Goal: Check status: Check status

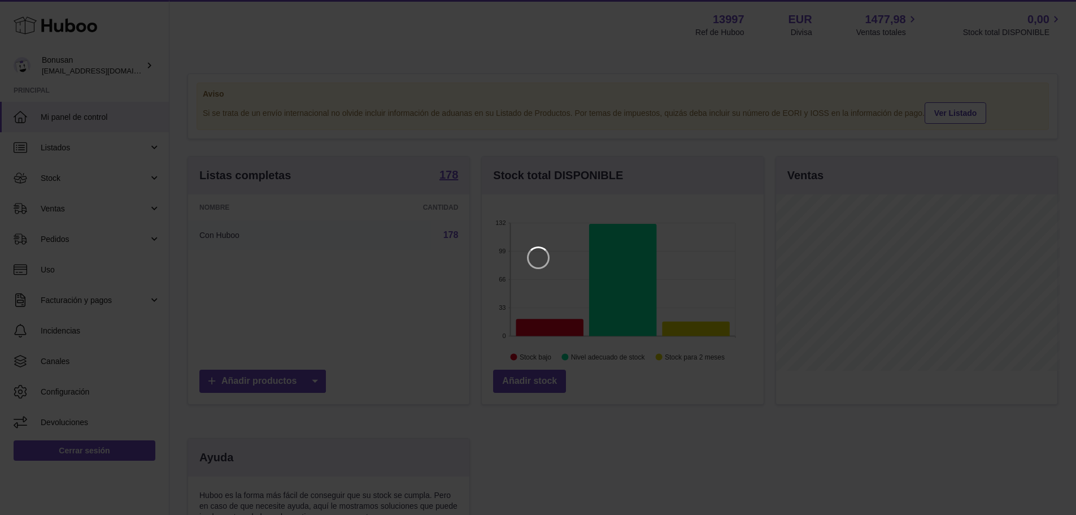
scroll to position [176, 285]
click at [1060, 10] on icon "Close" at bounding box center [1055, 10] width 14 height 14
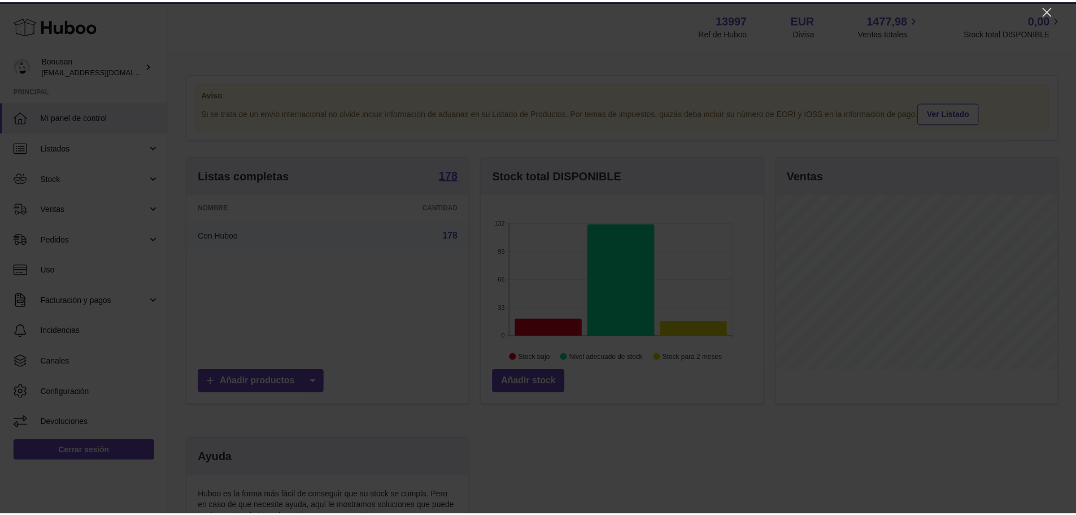
scroll to position [564719, 564614]
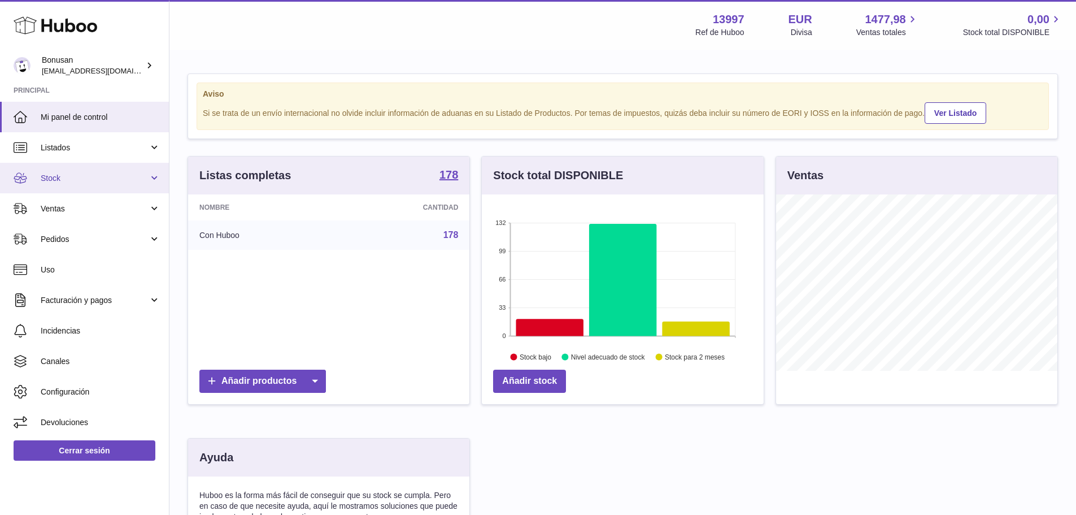
click at [49, 180] on span "Stock" at bounding box center [95, 178] width 108 height 11
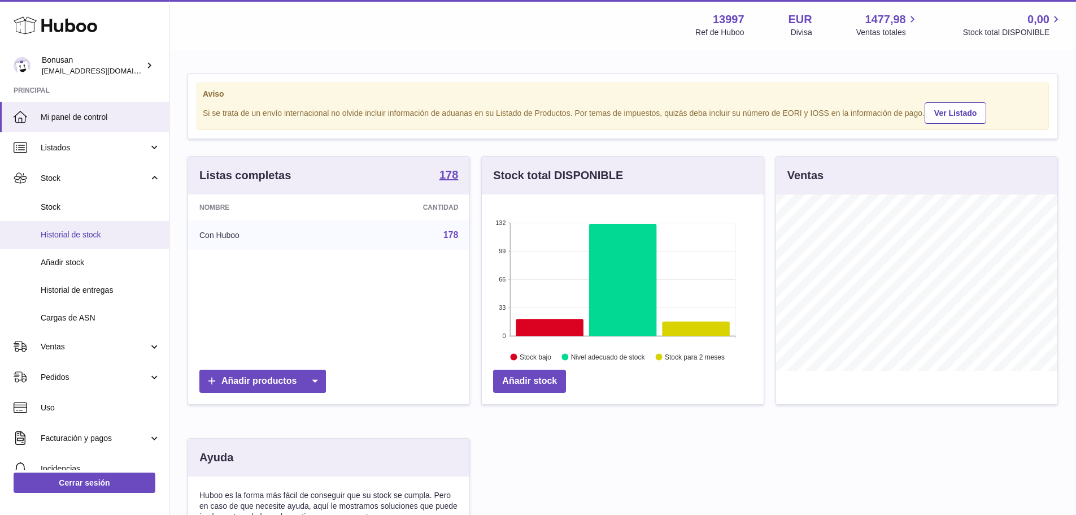
click at [77, 233] on span "Historial de stock" at bounding box center [101, 234] width 120 height 11
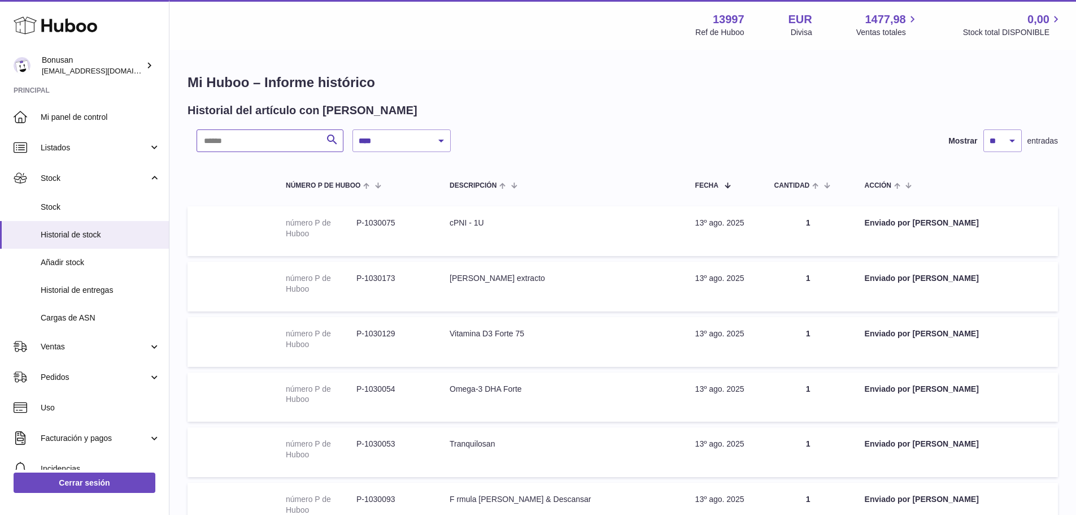
click at [256, 140] on input "text" at bounding box center [270, 140] width 147 height 23
click at [45, 204] on span "Stock" at bounding box center [101, 207] width 120 height 11
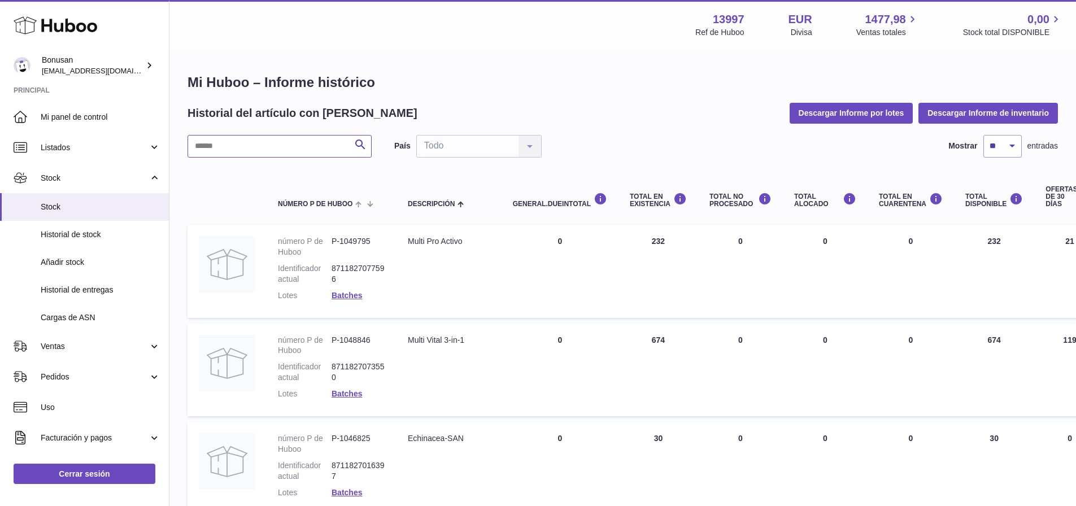
click at [217, 145] on input "text" at bounding box center [280, 146] width 184 height 23
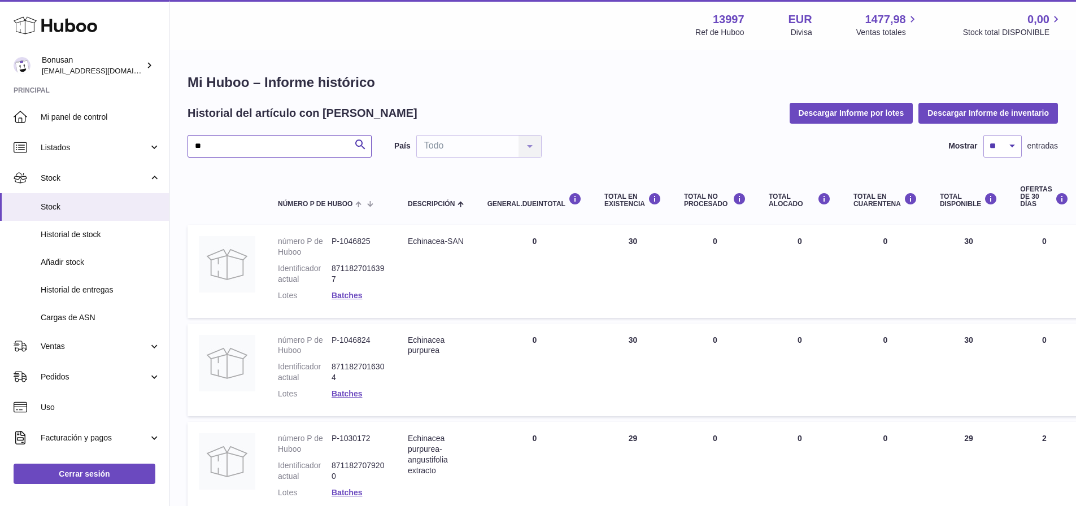
type input "*"
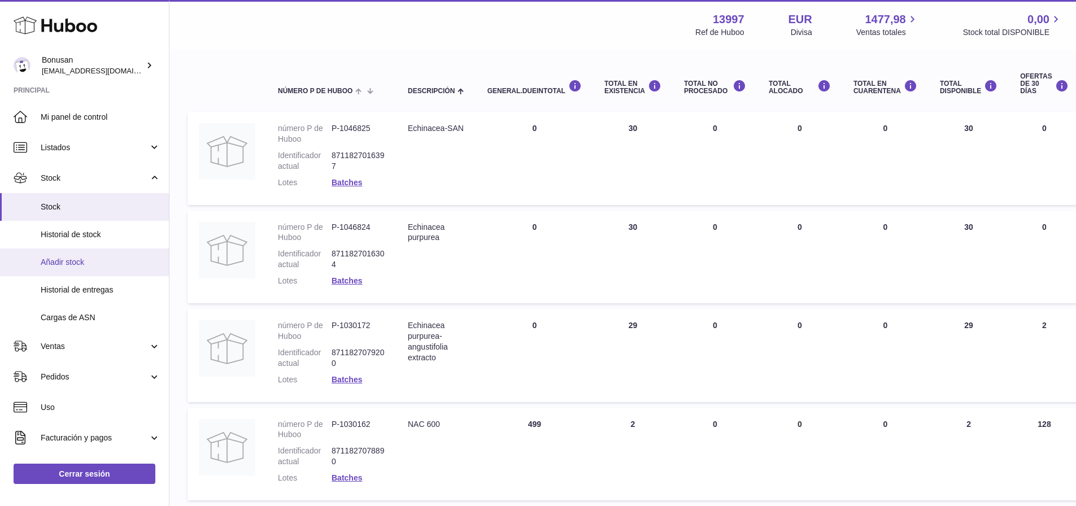
type input "***"
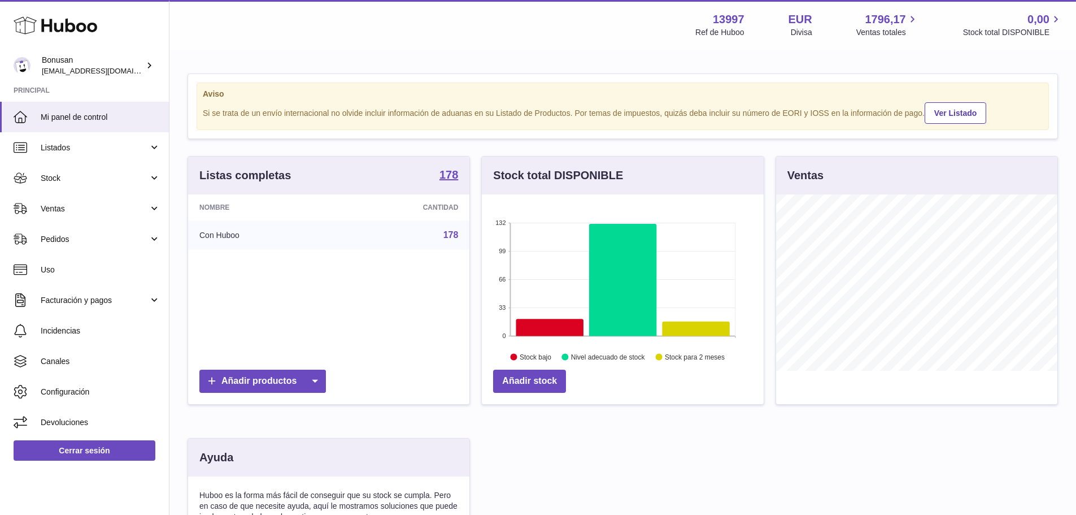
scroll to position [176, 282]
click at [156, 179] on link "Stock" at bounding box center [84, 178] width 169 height 31
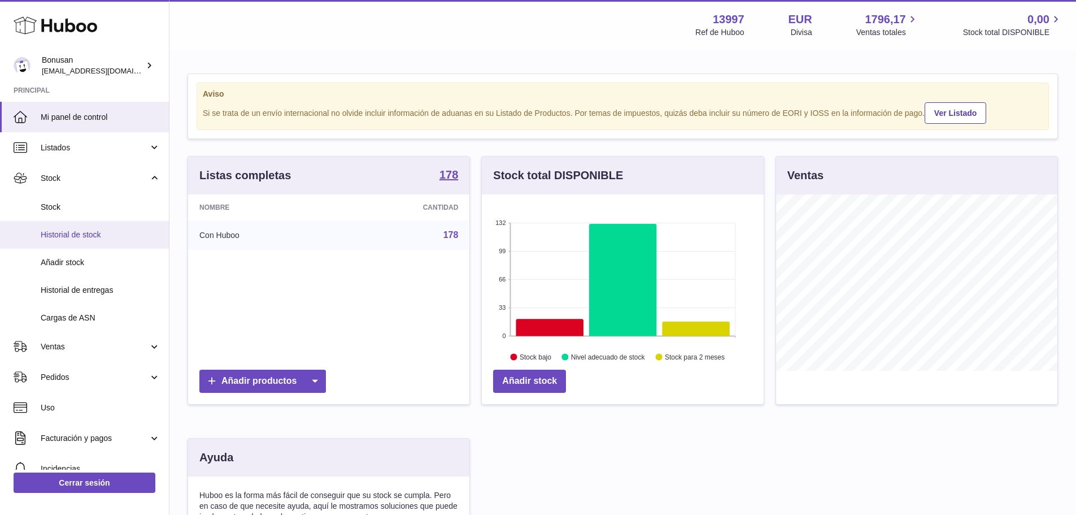
click at [64, 232] on span "Historial de stock" at bounding box center [101, 234] width 120 height 11
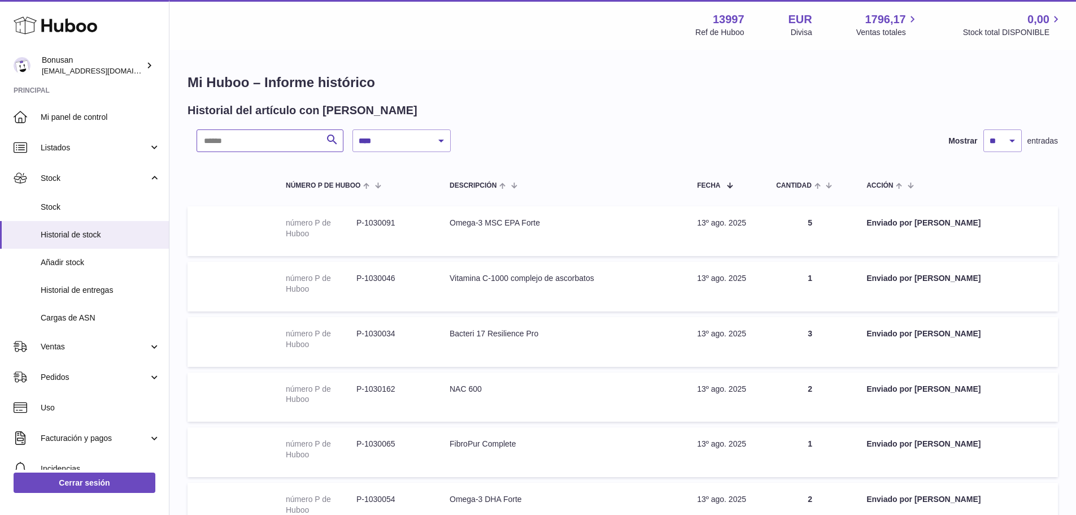
click at [237, 140] on input "text" at bounding box center [270, 140] width 147 height 23
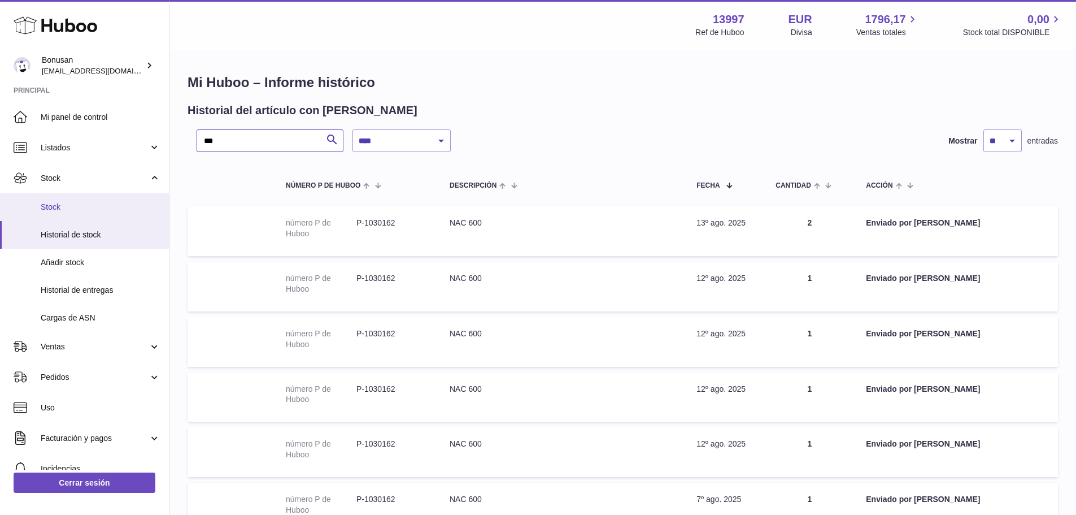
type input "***"
click at [63, 206] on span "Stock" at bounding box center [101, 207] width 120 height 11
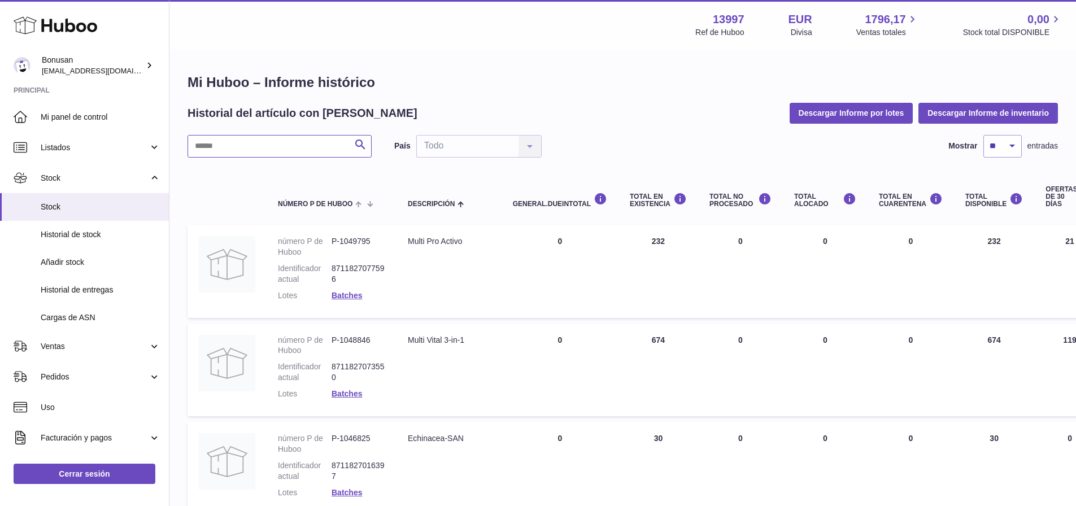
click at [217, 144] on input "text" at bounding box center [280, 146] width 184 height 23
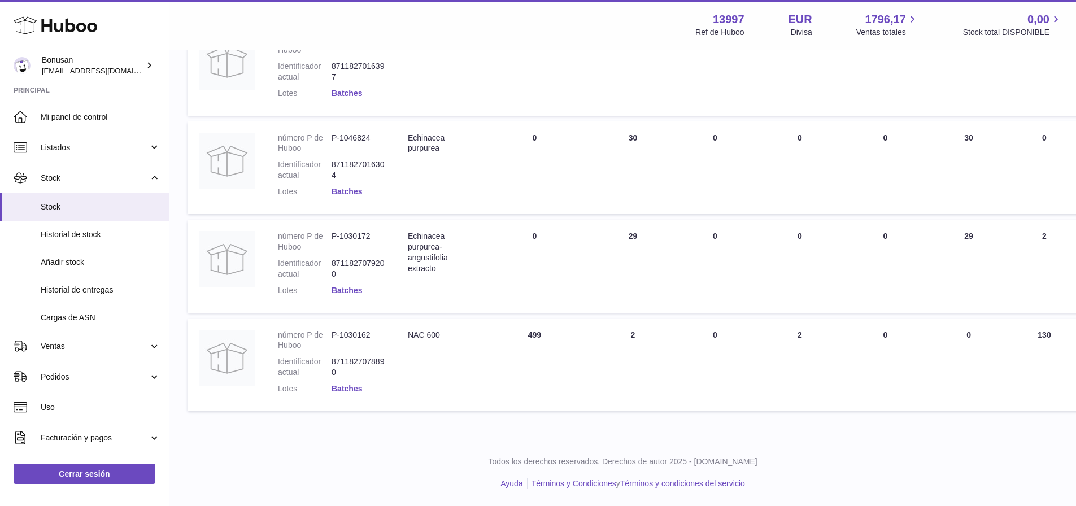
scroll to position [89, 0]
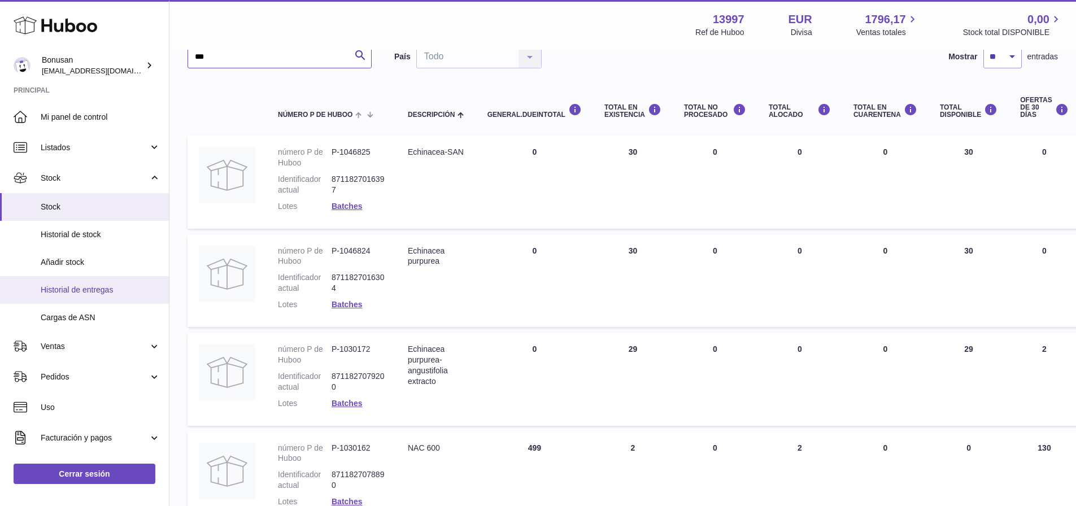
type input "***"
click at [86, 289] on span "Historial de entregas" at bounding box center [101, 290] width 120 height 11
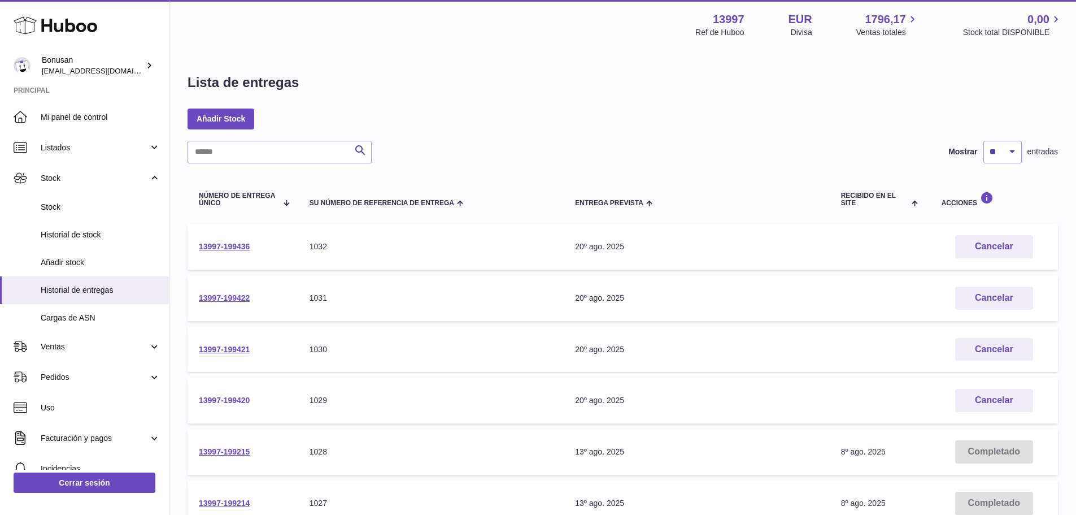
click at [228, 402] on link "13997-199420" at bounding box center [224, 399] width 51 height 9
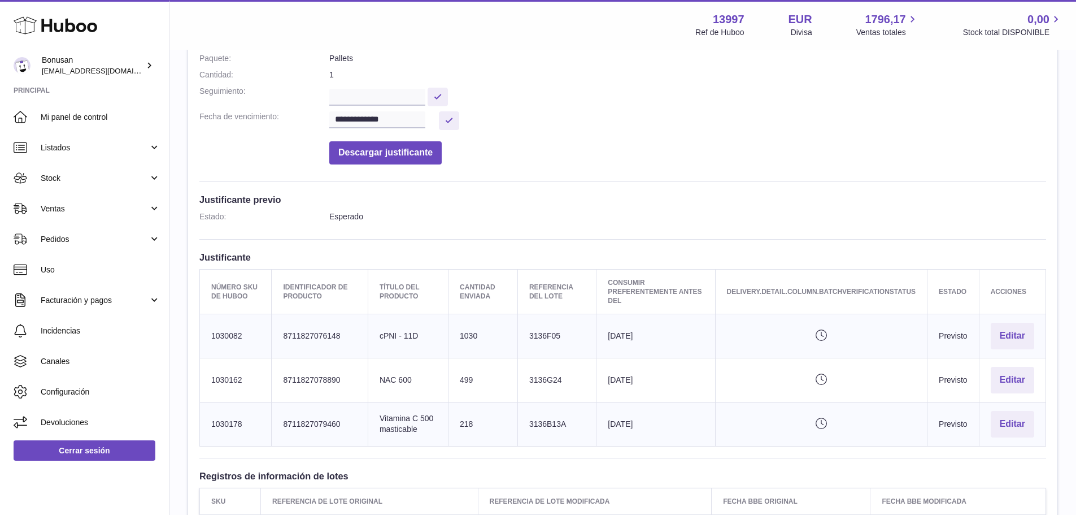
scroll to position [380, 0]
